Goal: Task Accomplishment & Management: Complete application form

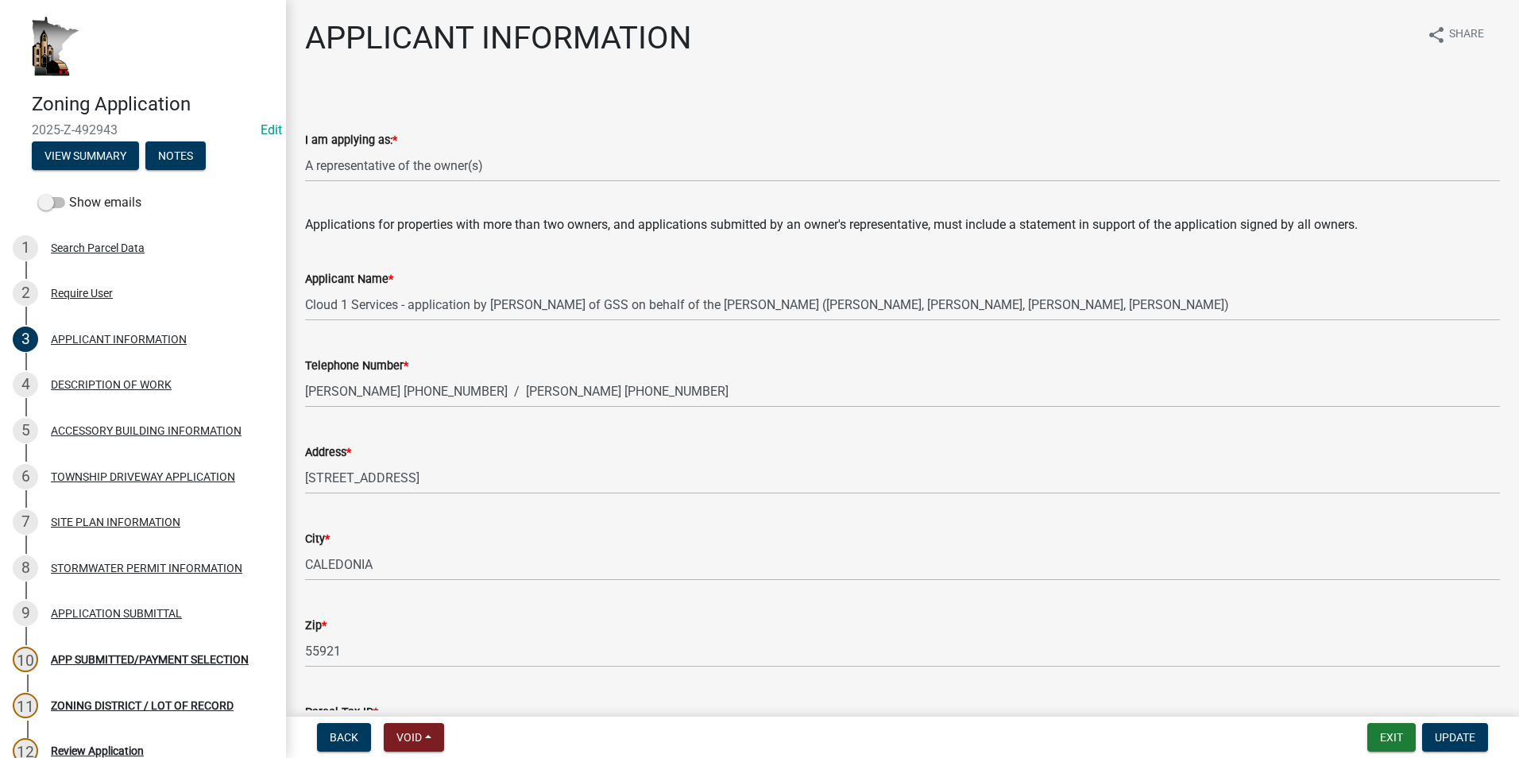
select select "f73bc555-2faa-4207-ba45-c8fa17744791"
select select "a92f28e2-ce07-4f77-8e7f-7b3fa67e4f8f"
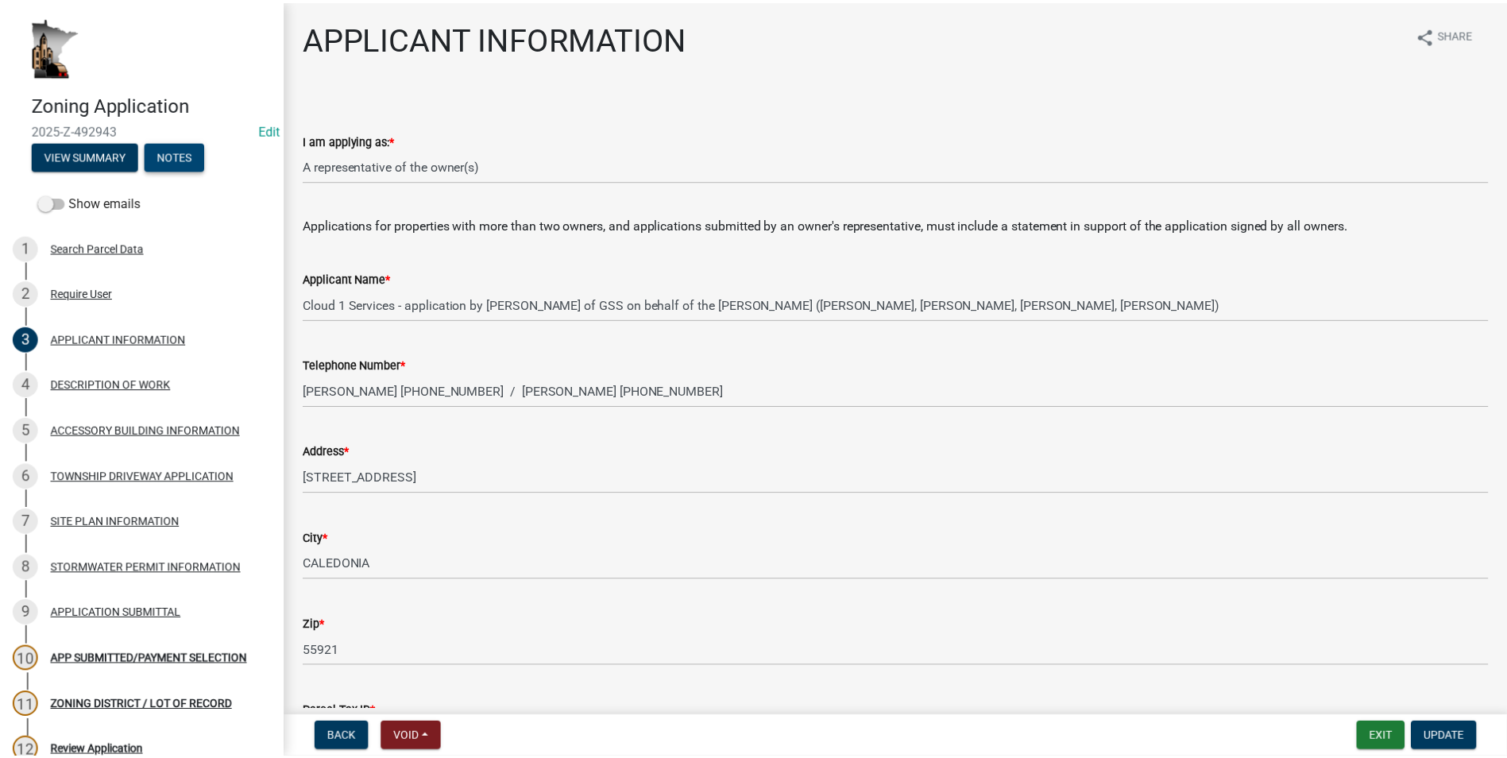
scroll to position [122, 0]
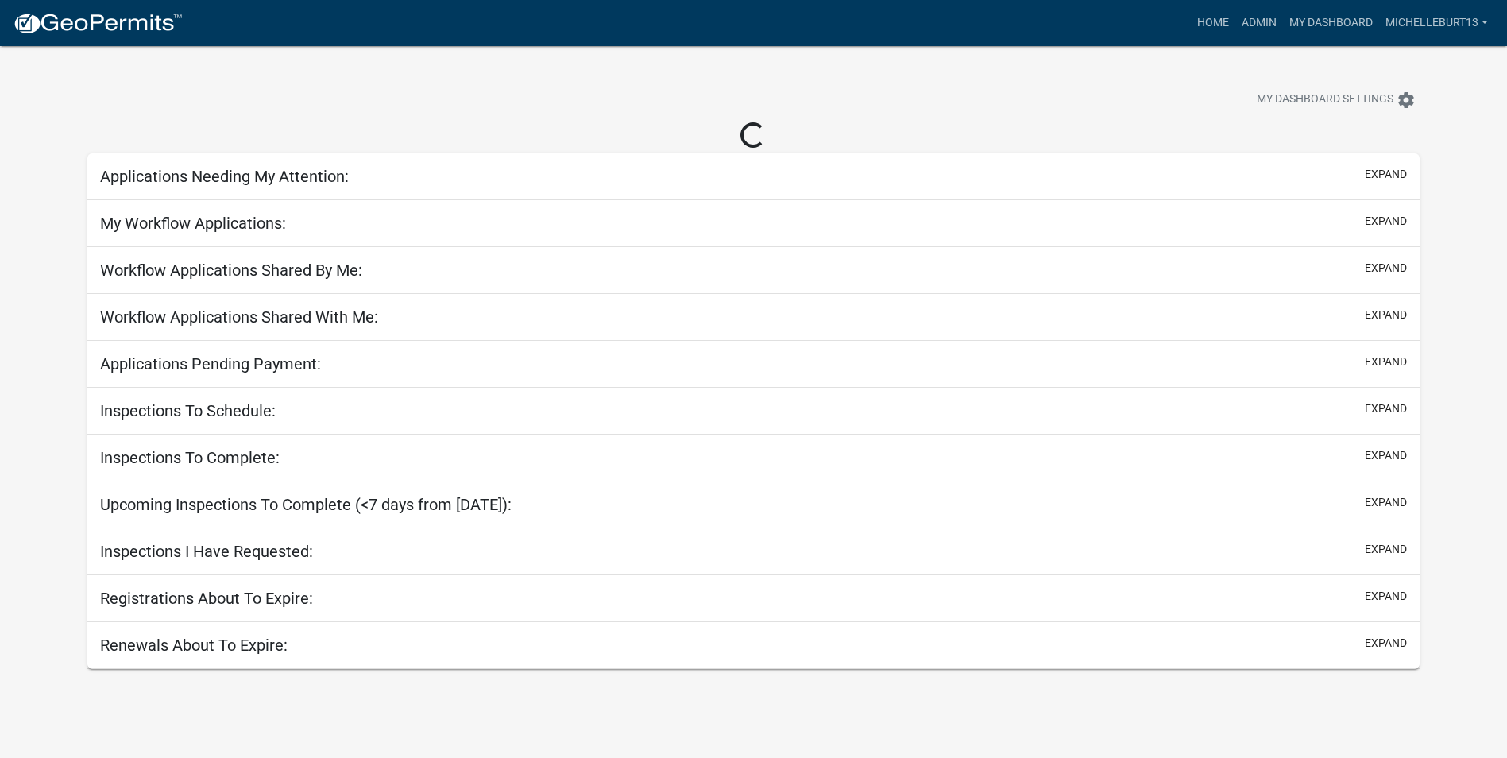
select select "3: 100"
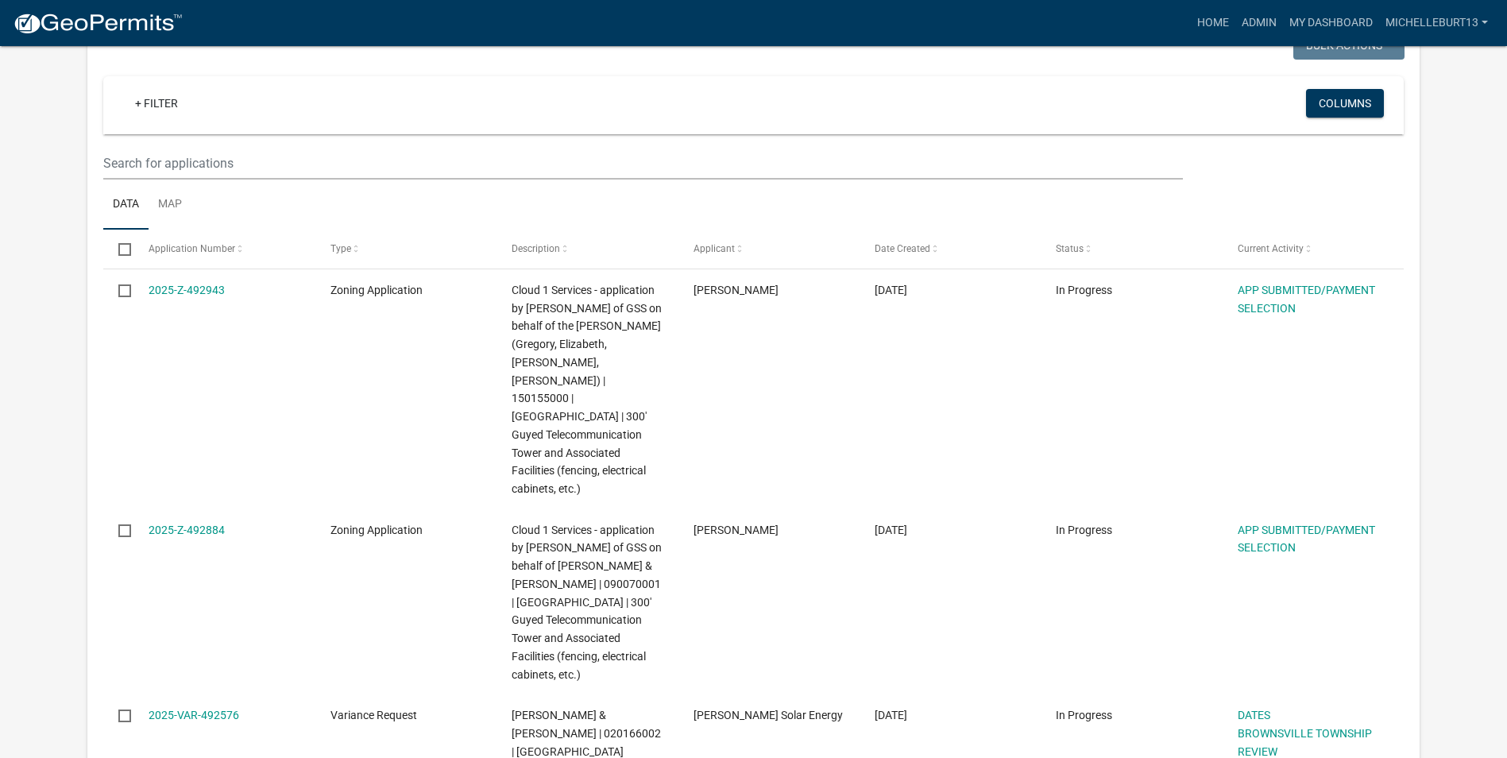
scroll to position [240, 0]
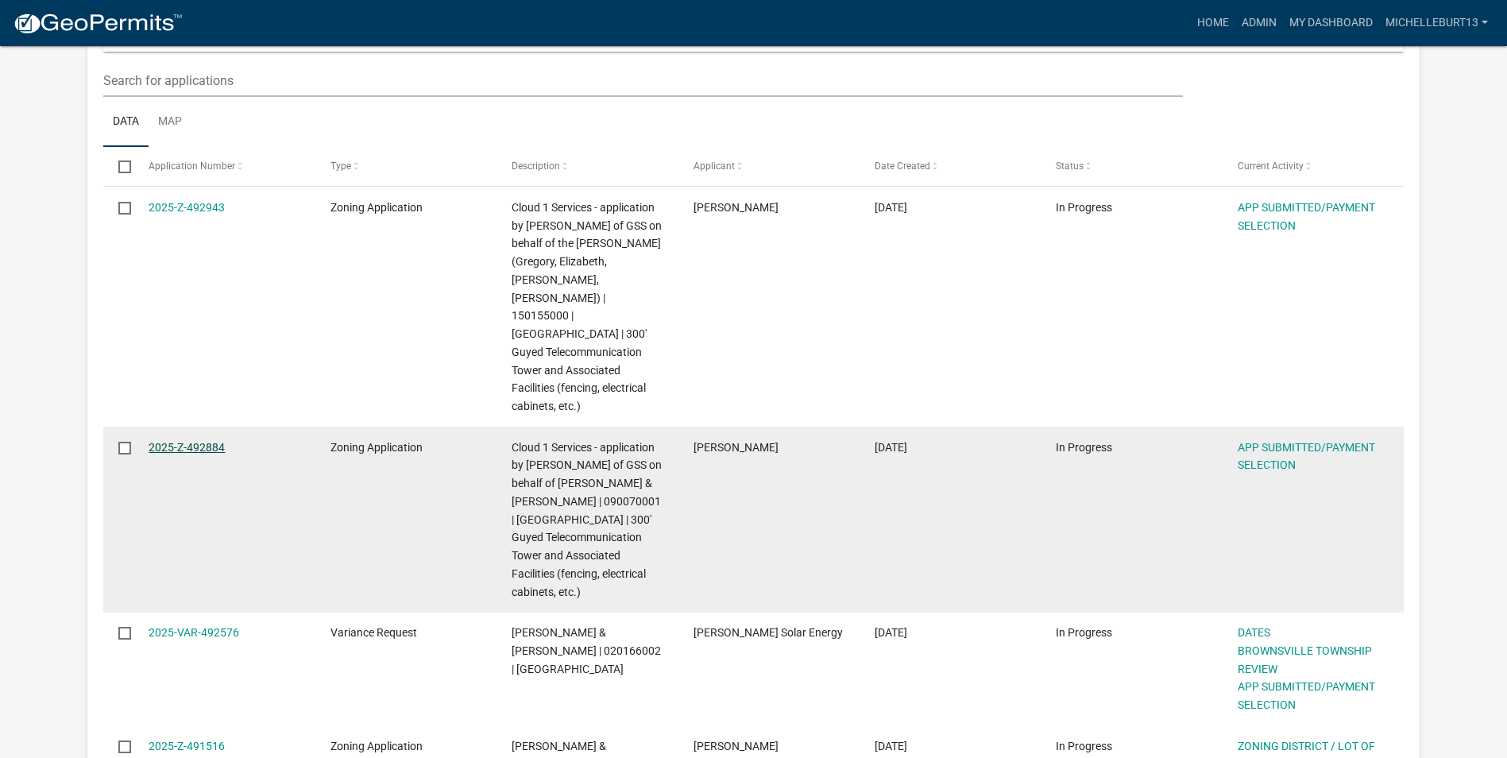
click at [193, 441] on link "2025-Z-492884" at bounding box center [187, 447] width 76 height 13
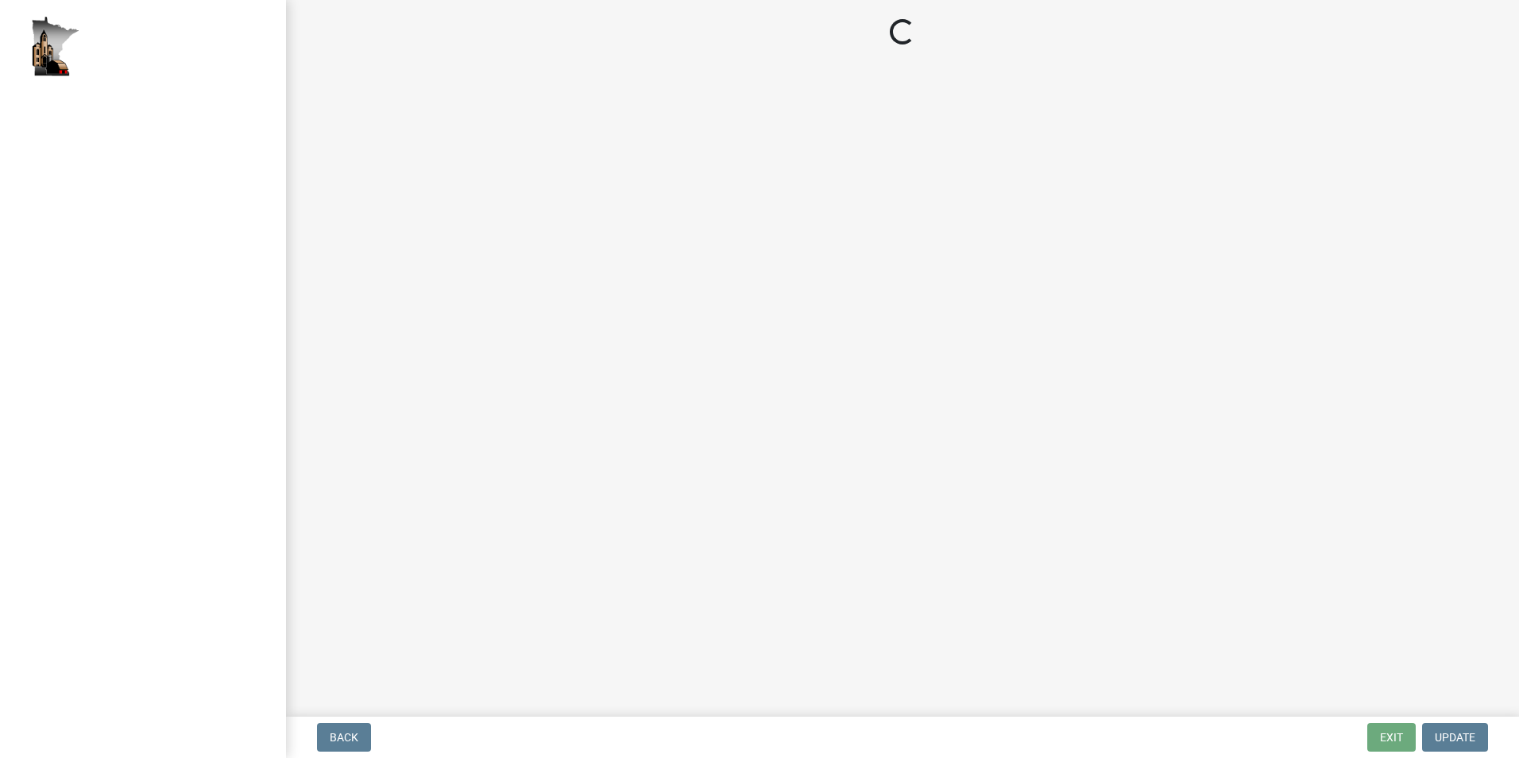
select select "2: 1"
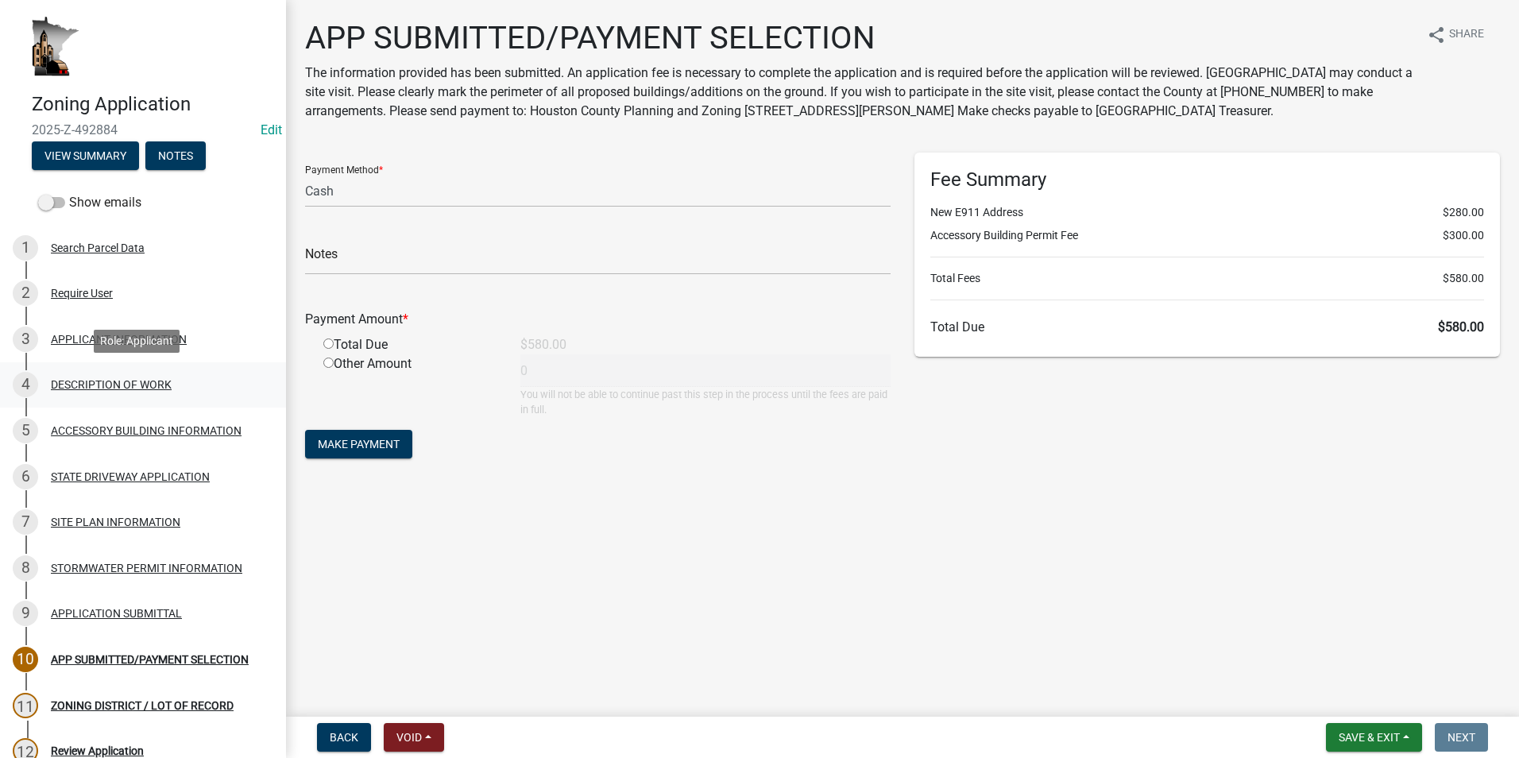
click at [84, 379] on div "DESCRIPTION OF WORK" at bounding box center [111, 384] width 121 height 11
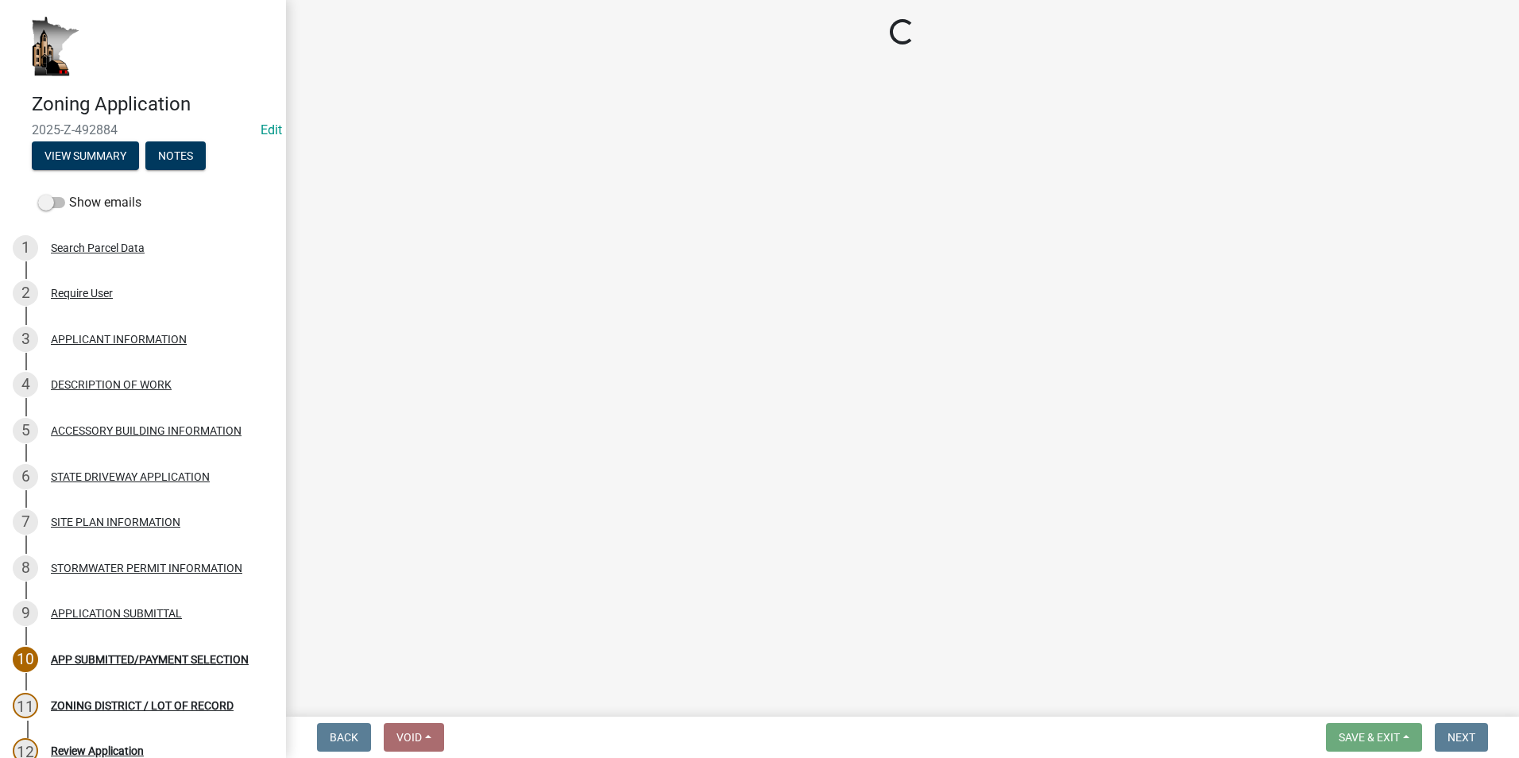
select select "b3a6beee-04a6-4ced-bc5d-3a63bafb7701"
select select "7ca7611f-bb22-4a3d-a5f1-f2c7569c6a0f"
select select "e929572a-d3c1-4656-a5cb-745867c8f3e2"
select select "07ce3bd5-44c8-48c7-a7da-ecbfde3ea753"
select select "64518658-e4c7-4c4c-83c2-6b721db56189"
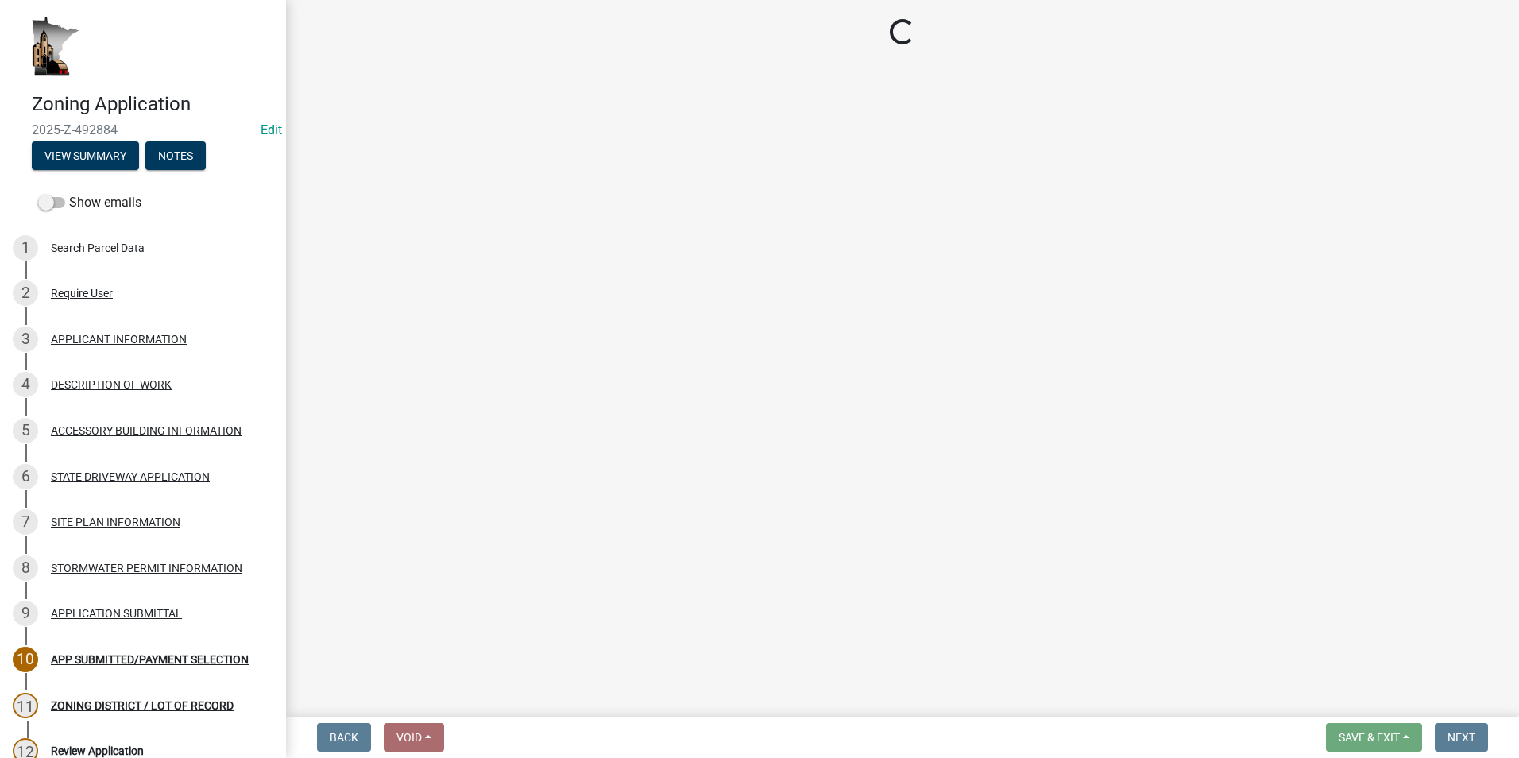
select select "0dec1fd1-03e9-4c86-ad7b-032e115a50e9"
select select "9be9e7d3-9e70-4da3-86bf-a1318ba5310f"
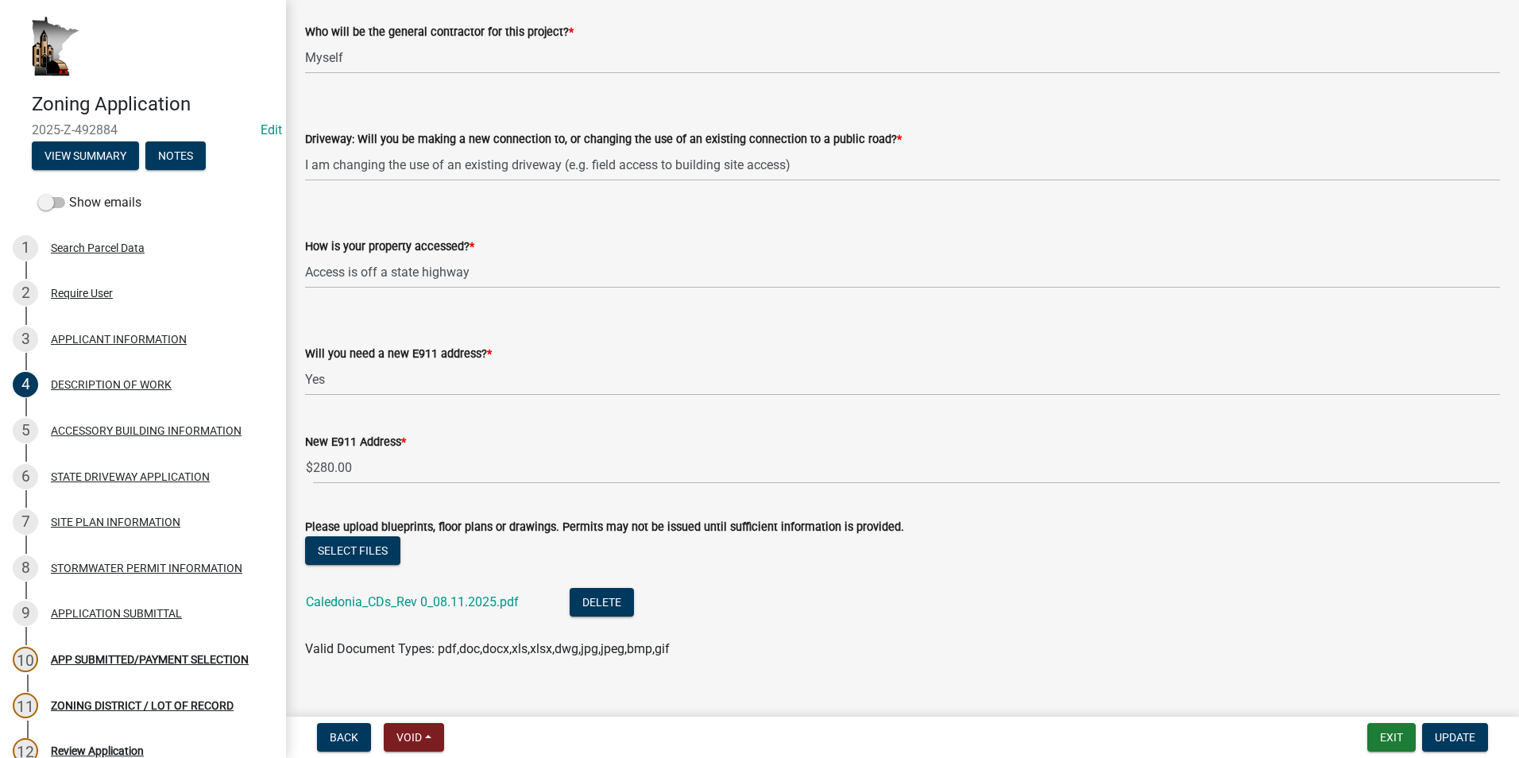
scroll to position [1056, 0]
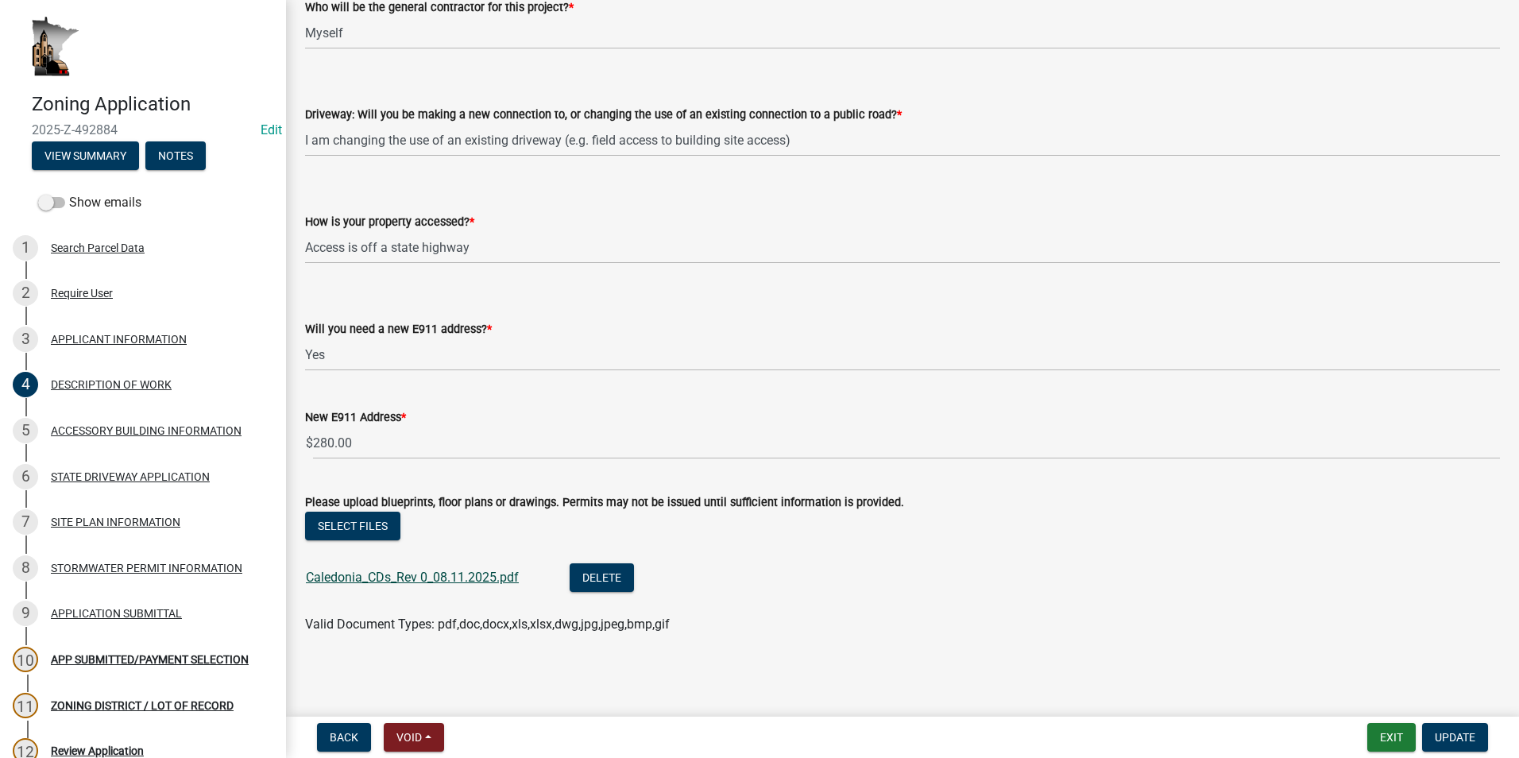
click at [397, 577] on link "Caledonia_CDs_Rev 0_08.11.2025.pdf" at bounding box center [412, 576] width 213 height 15
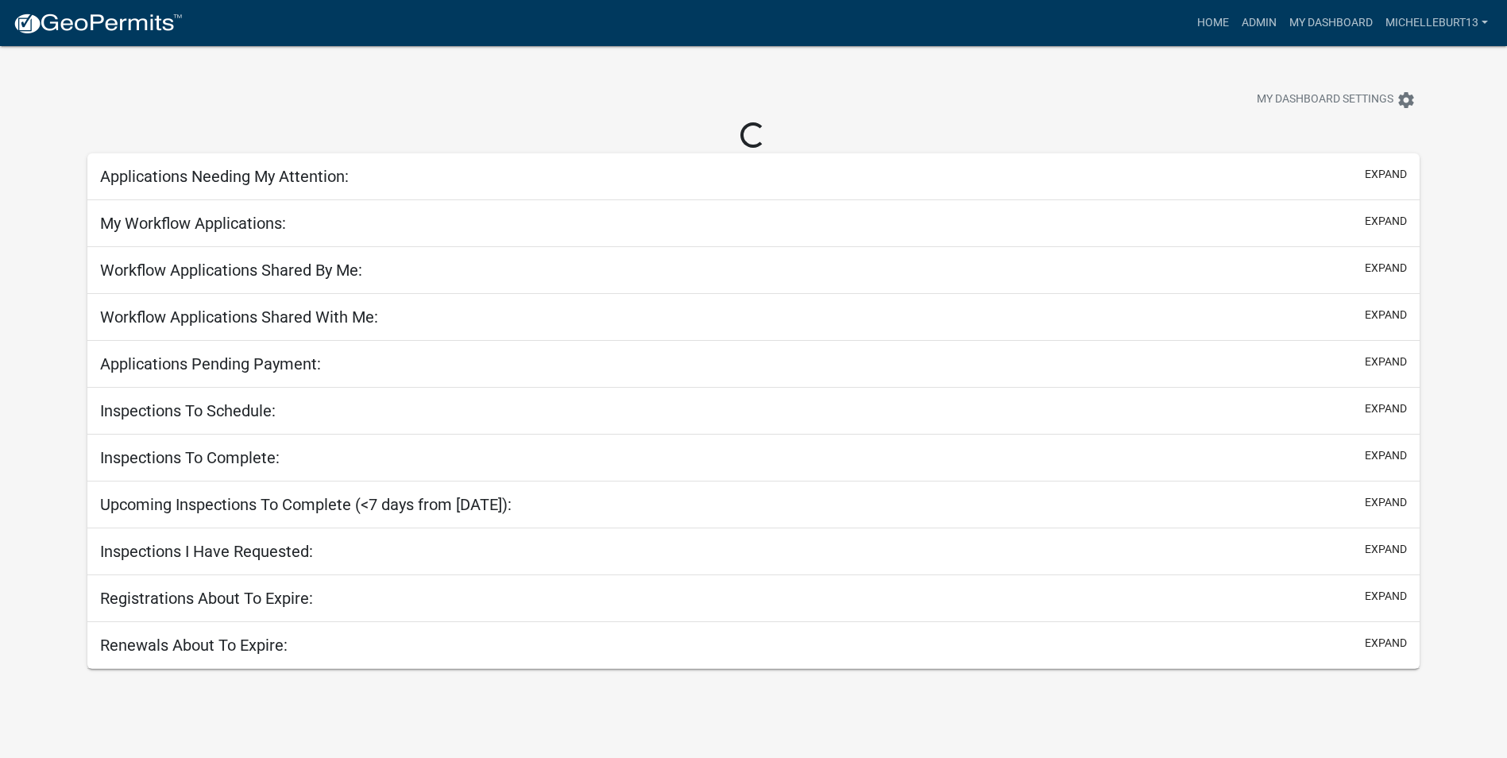
select select "3: 100"
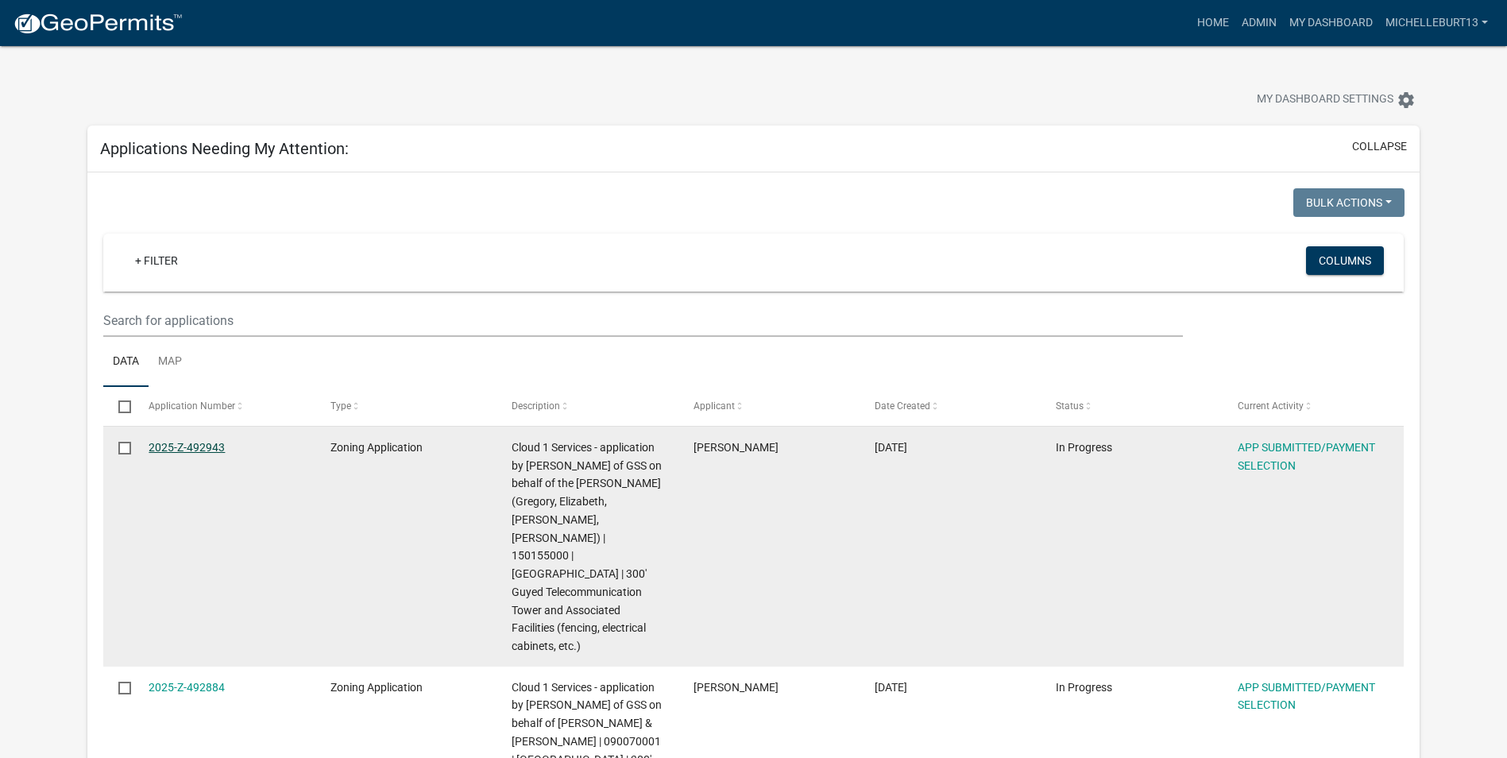
click at [195, 441] on link "2025-Z-492943" at bounding box center [187, 447] width 76 height 13
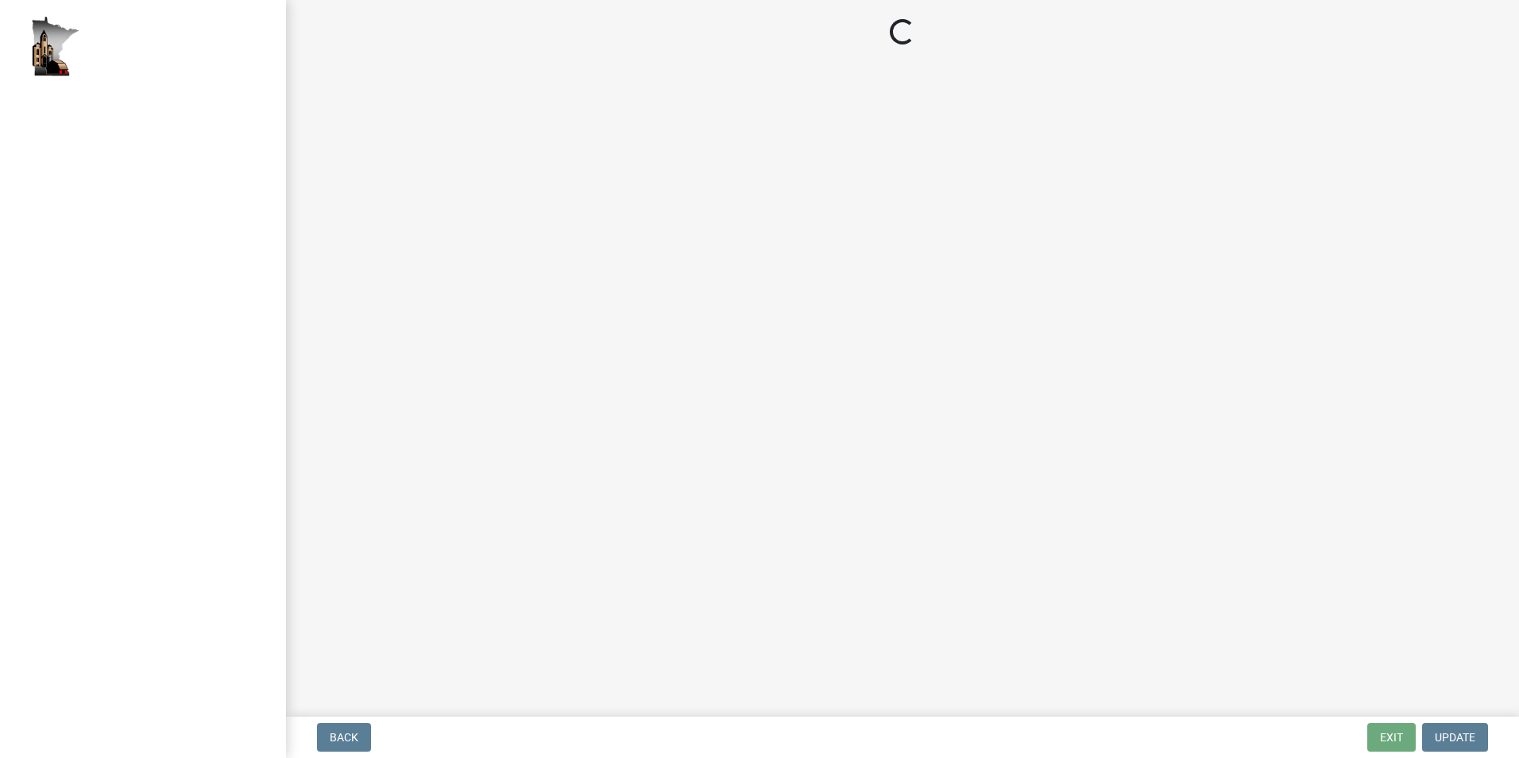
select select "2: 1"
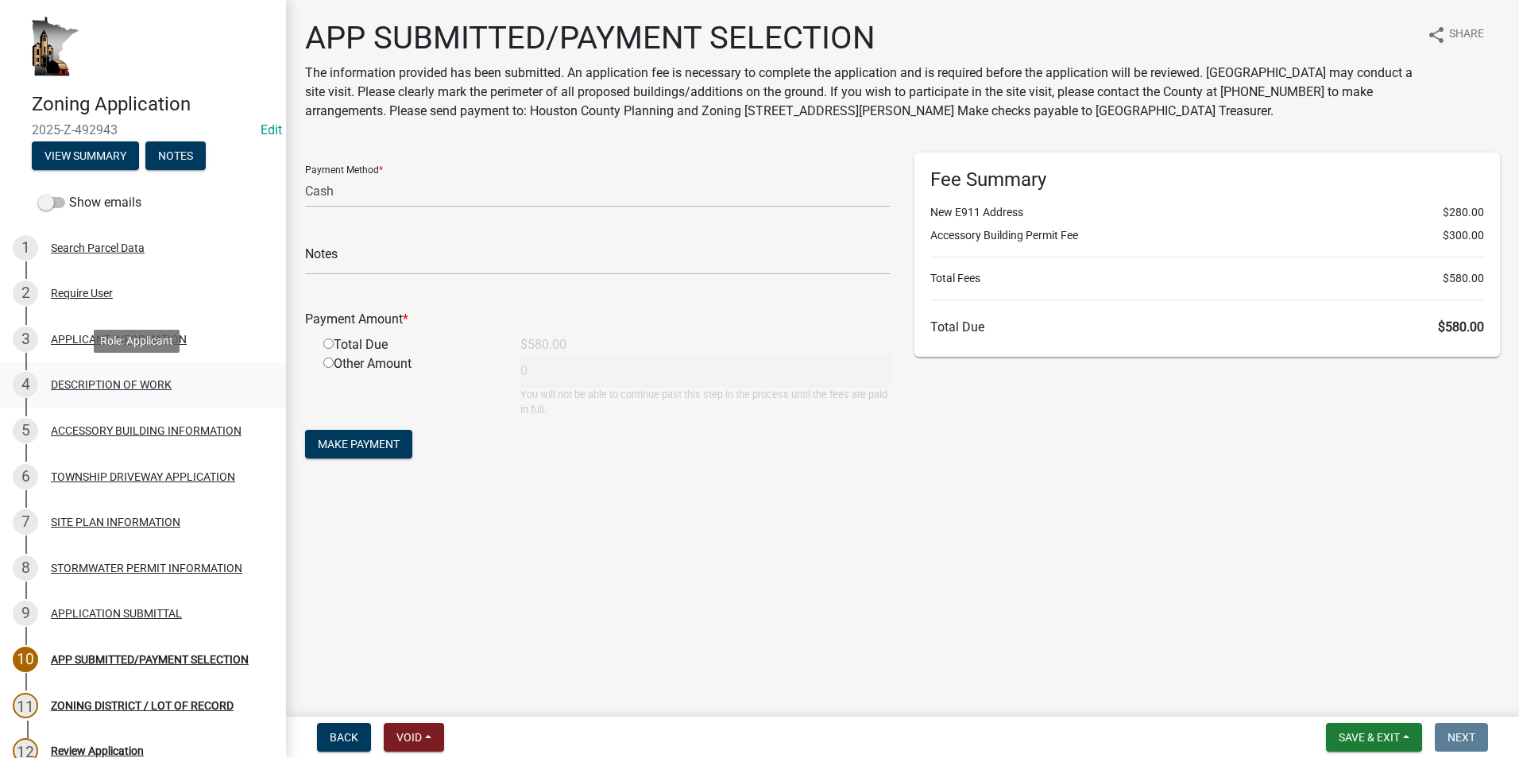
click at [79, 369] on link "4 DESCRIPTION OF WORK" at bounding box center [143, 385] width 286 height 46
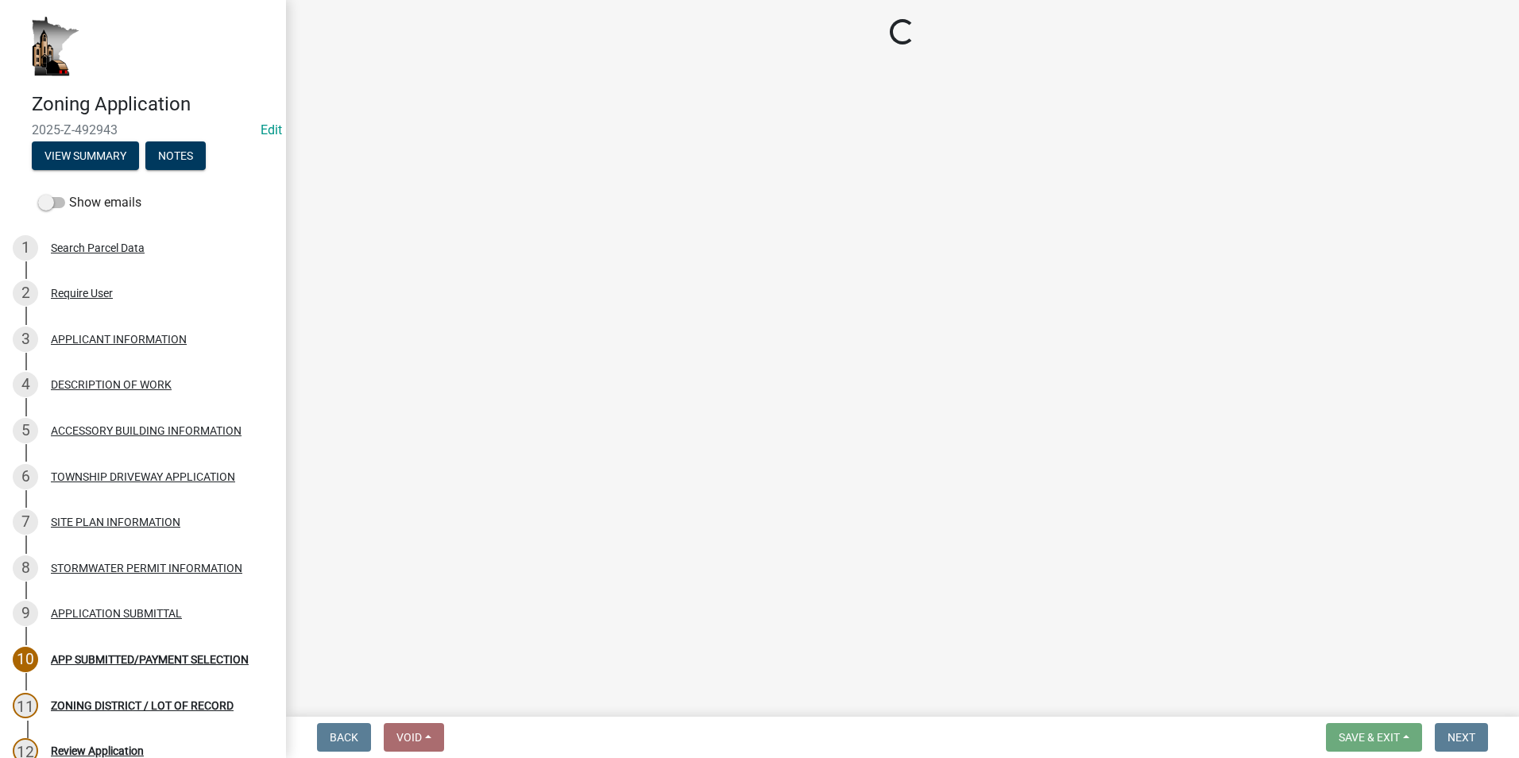
select select "b3a6beee-04a6-4ced-bc5d-3a63bafb7701"
select select "7ca7611f-bb22-4a3d-a5f1-f2c7569c6a0f"
select select "e929572a-d3c1-4656-a5cb-745867c8f3e2"
select select "07ce3bd5-44c8-48c7-a7da-ecbfde3ea753"
select select "64518658-e4c7-4c4c-83c2-6b721db56189"
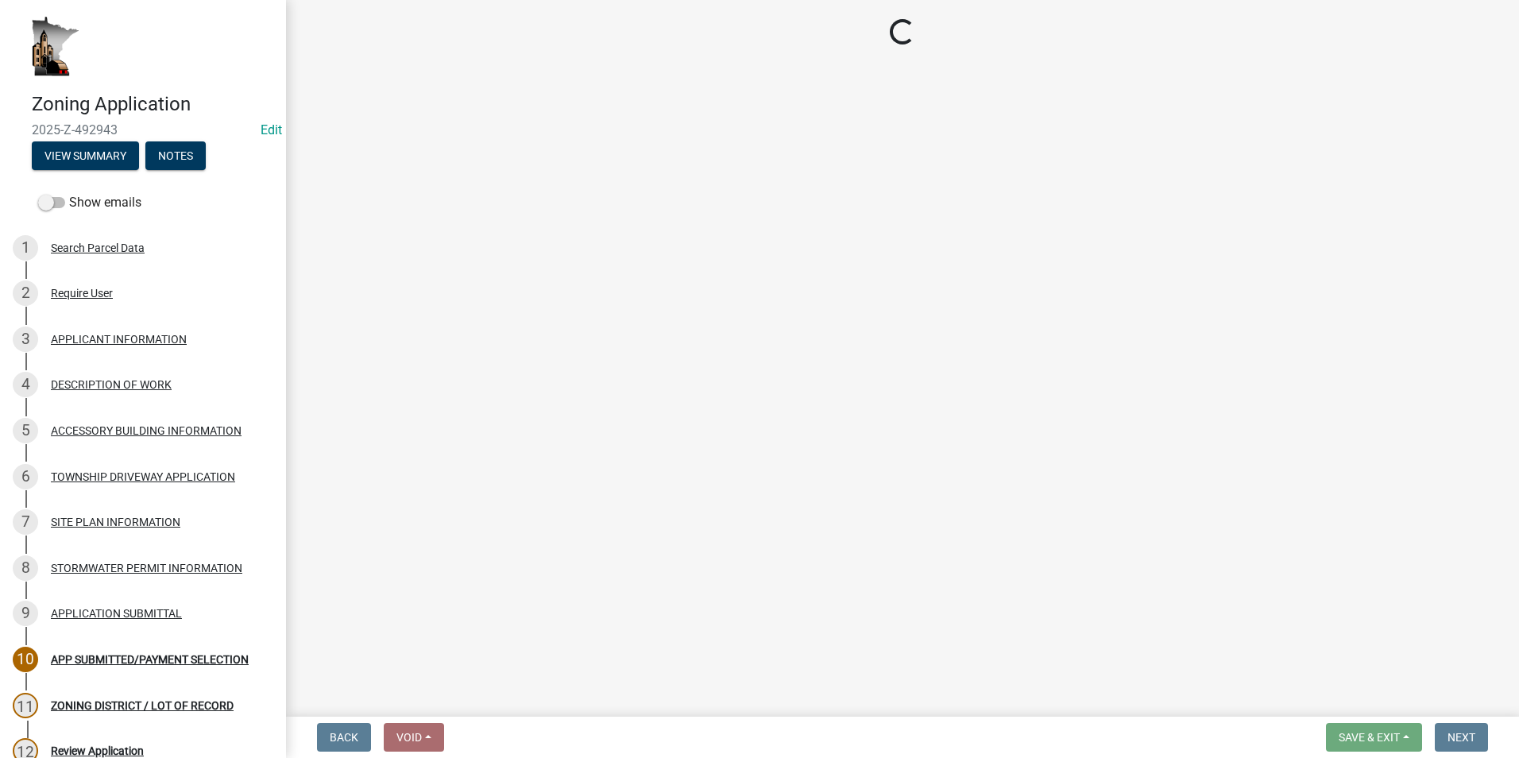
select select "c0af4bca-2ac9-43a4-954a-b6dfd2bb8fae"
select select "9be9e7d3-9e70-4da3-86bf-a1318ba5310f"
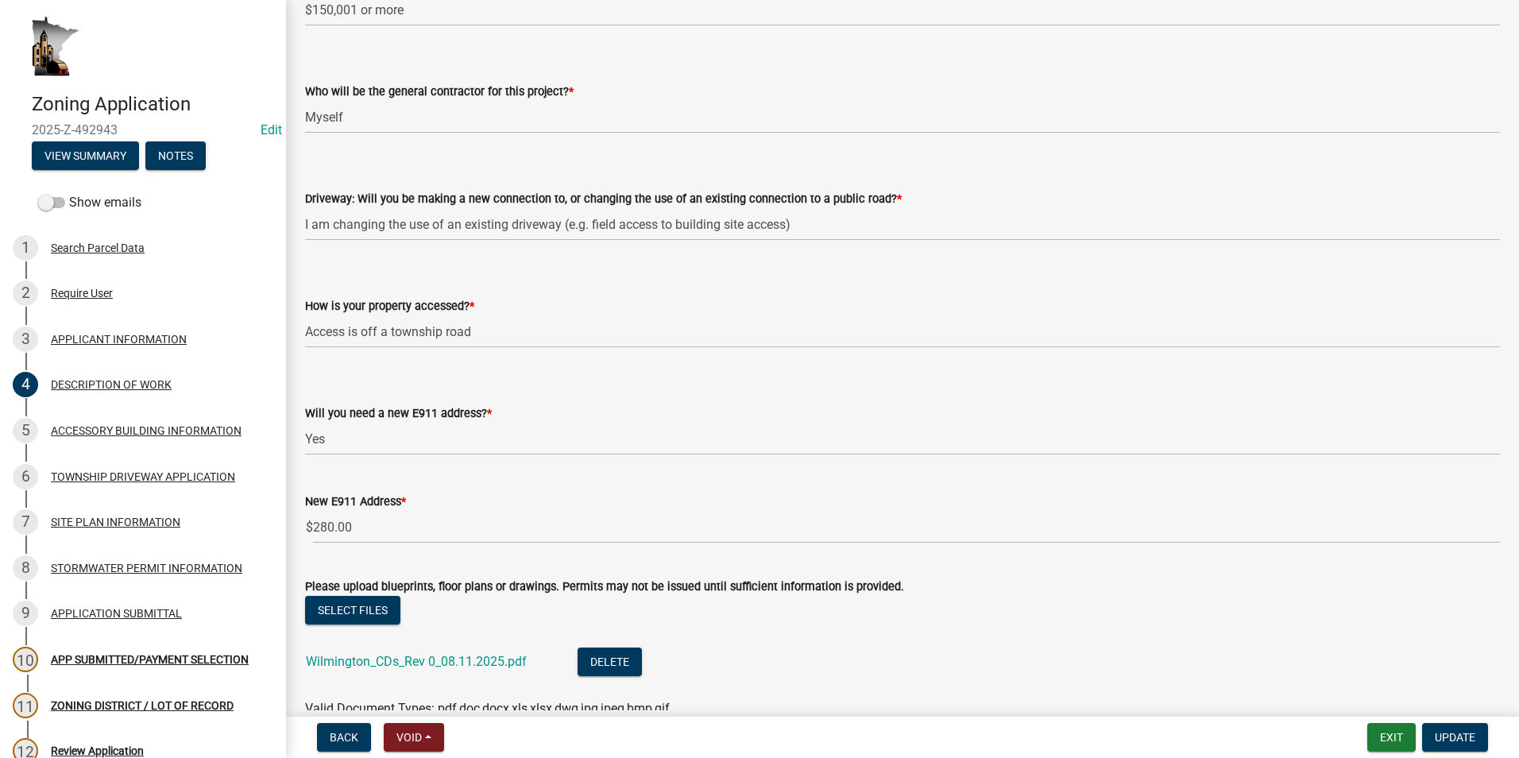
scroll to position [1056, 0]
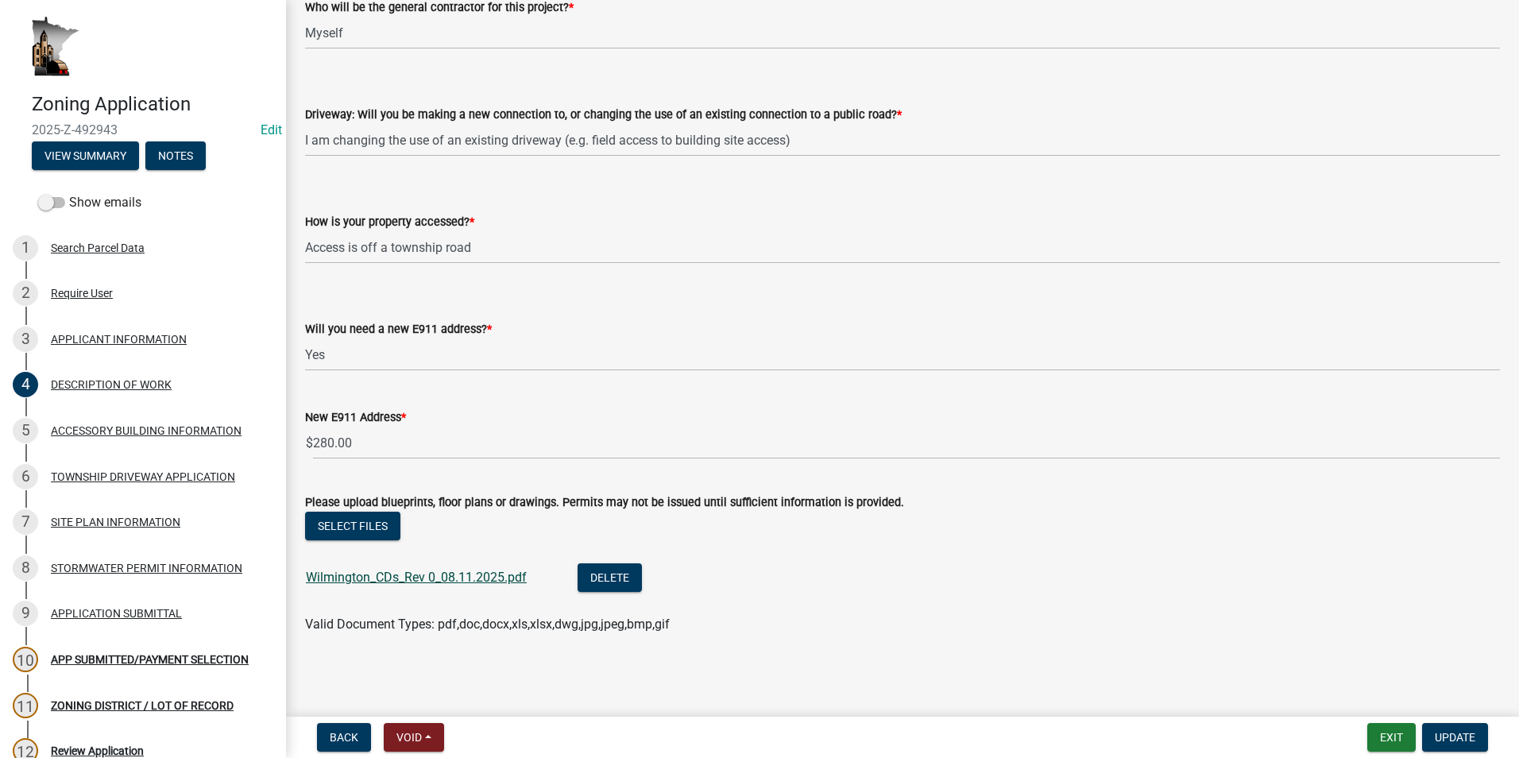
click at [436, 573] on link "Wilmington_CDs_Rev 0_08.11.2025.pdf" at bounding box center [416, 576] width 221 height 15
